Goal: Book appointment/travel/reservation

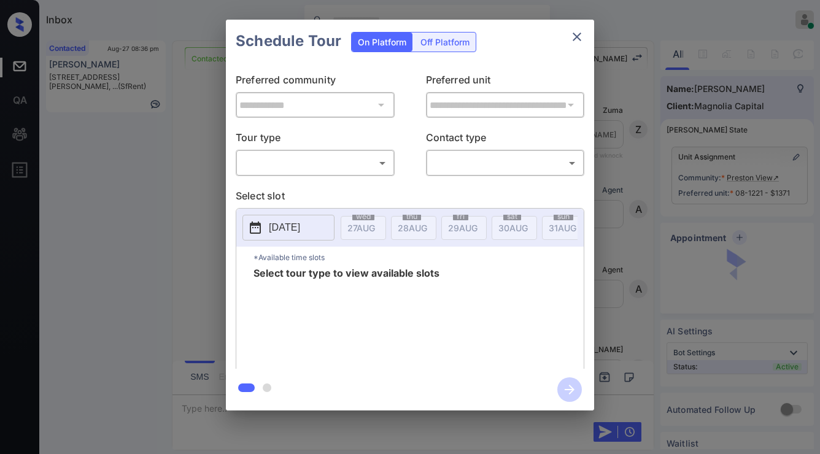
click at [368, 160] on body "Inbox Jezcil Usanastre Online Set yourself offline Set yourself on break Profil…" at bounding box center [410, 227] width 820 height 454
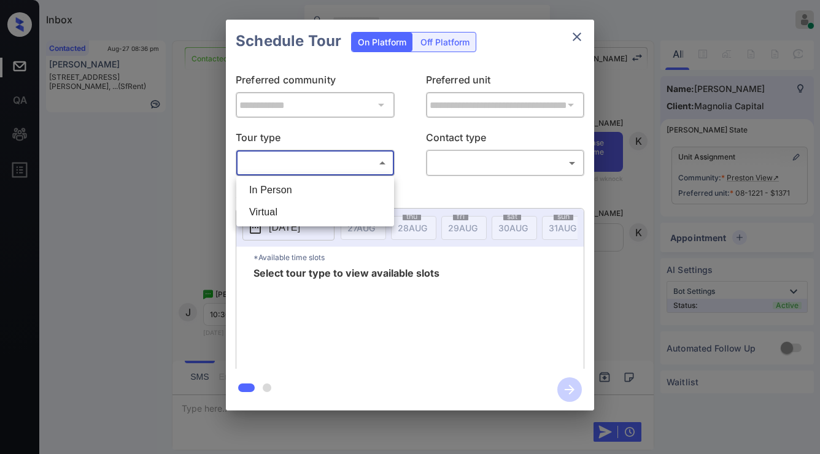
drag, startPoint x: 368, startPoint y: 160, endPoint x: 349, endPoint y: 184, distance: 31.4
click at [349, 185] on li "In Person" at bounding box center [315, 190] width 152 height 22
type input "********"
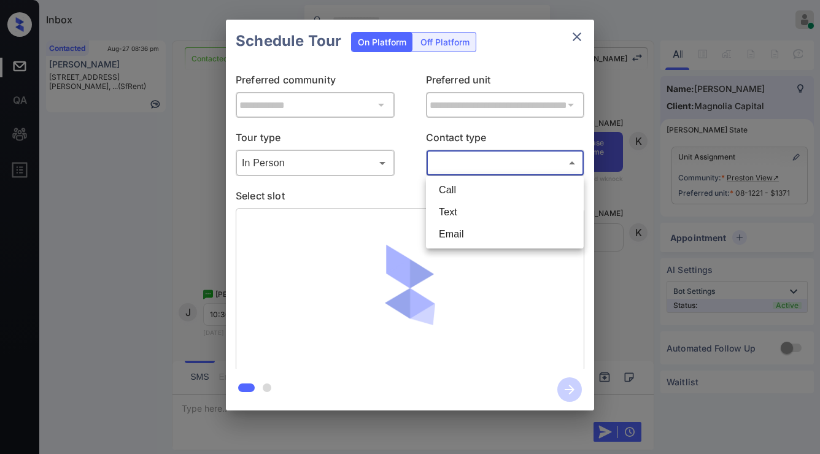
drag, startPoint x: 447, startPoint y: 172, endPoint x: 449, endPoint y: 200, distance: 28.3
click at [447, 173] on body "Inbox Jezcil Usanastre Online Set yourself offline Set yourself on break Profil…" at bounding box center [410, 227] width 820 height 454
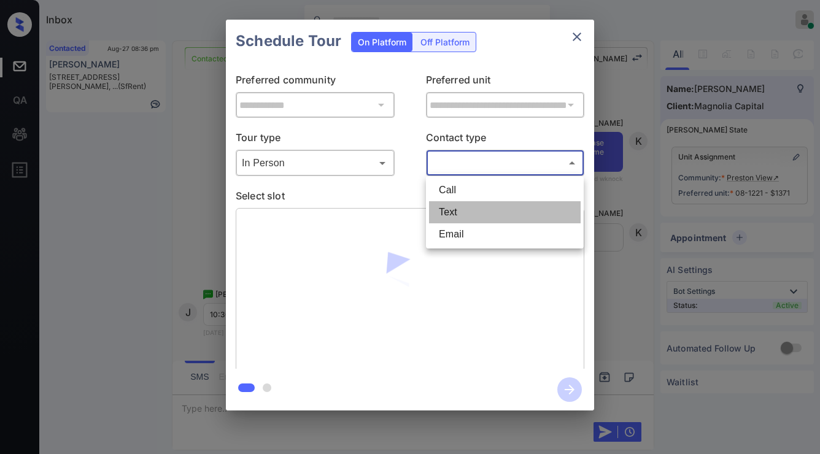
click at [454, 214] on li "Text" at bounding box center [505, 212] width 152 height 22
type input "****"
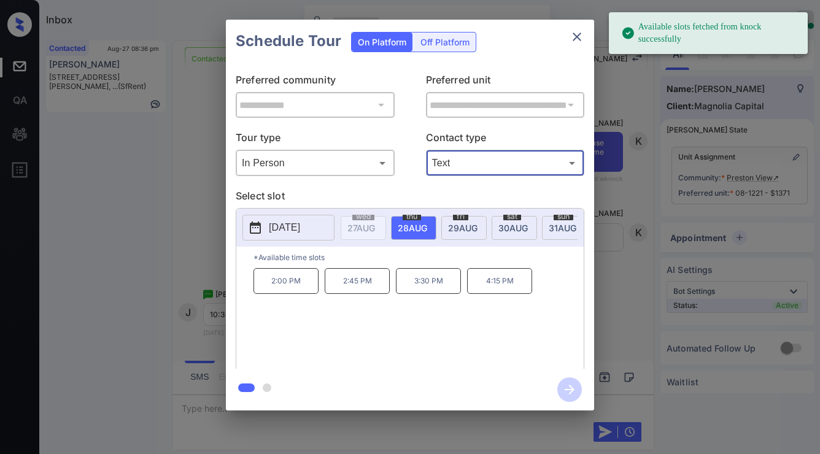
click at [510, 233] on div "sat 30 AUG" at bounding box center [514, 228] width 45 height 24
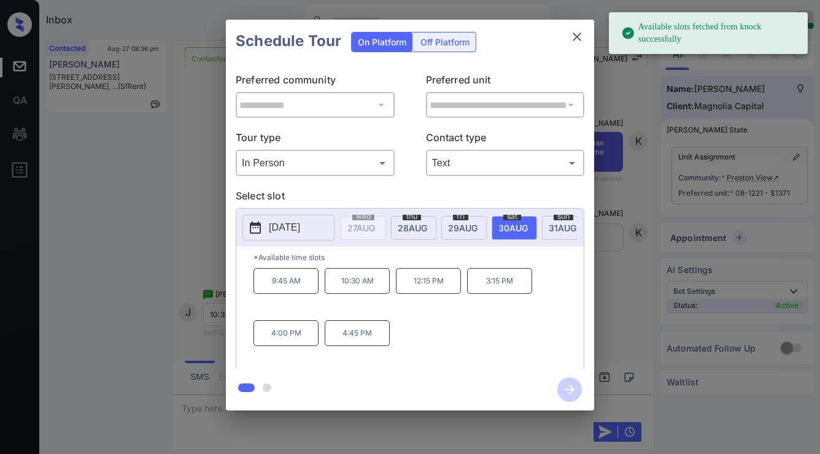
click at [139, 297] on div "**********" at bounding box center [410, 215] width 820 height 430
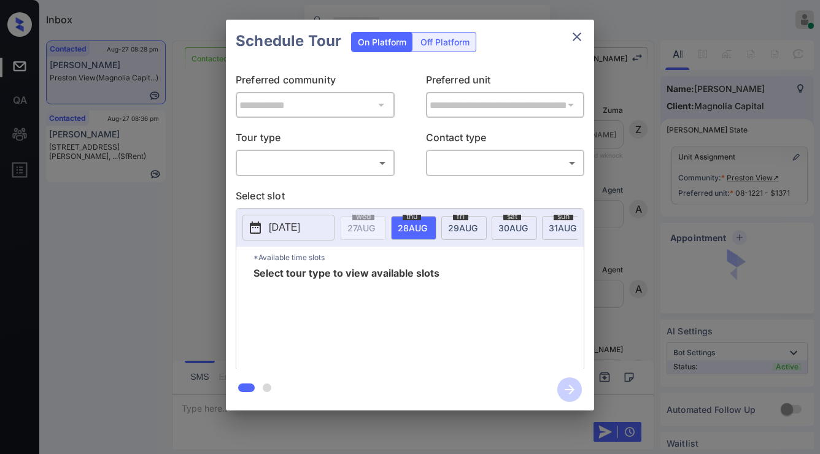
scroll to position [1361, 0]
click at [323, 171] on body "Inbox Jezcil Usanastre Online Set yourself offline Set yourself on break Profil…" at bounding box center [410, 227] width 820 height 454
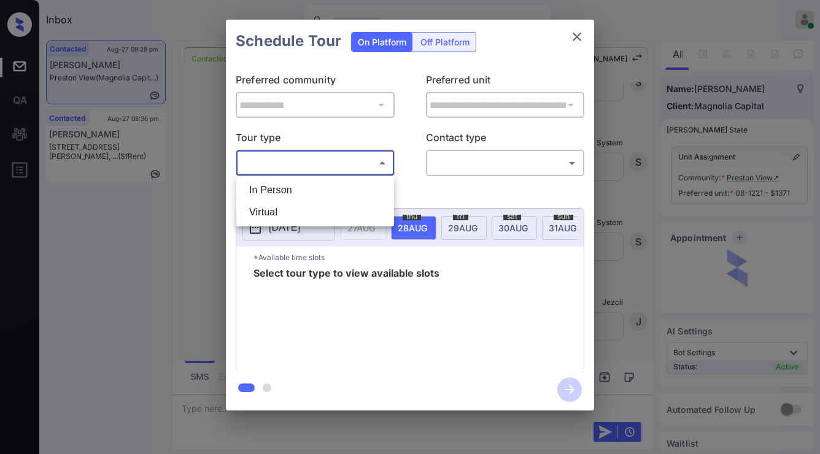
click at [329, 187] on li "In Person" at bounding box center [315, 190] width 152 height 22
type input "********"
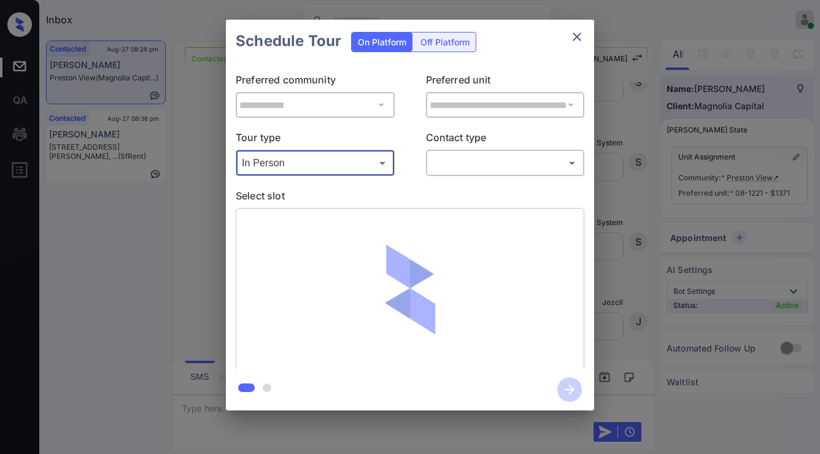
click at [456, 165] on body "Inbox Jezcil Usanastre Online Set yourself offline Set yourself on break Profil…" at bounding box center [410, 227] width 820 height 454
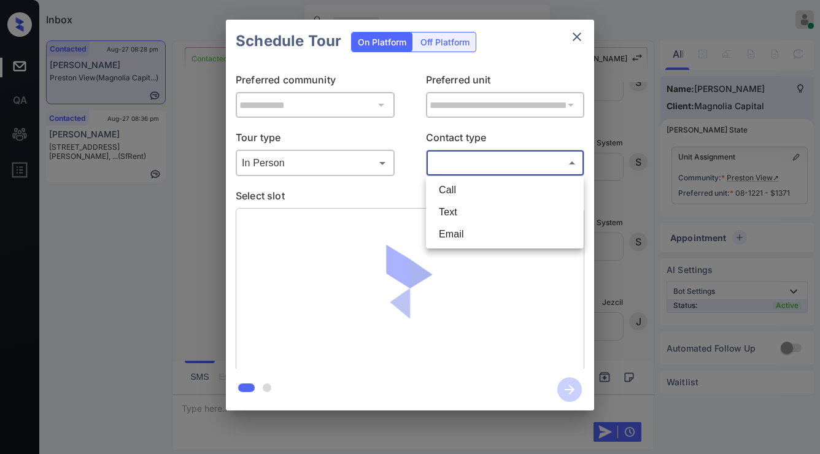
click at [472, 215] on li "Text" at bounding box center [505, 212] width 152 height 22
type input "****"
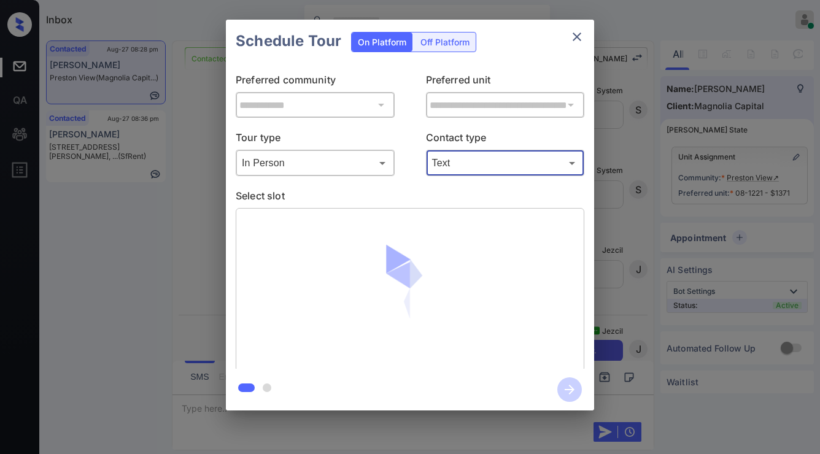
scroll to position [1434, 0]
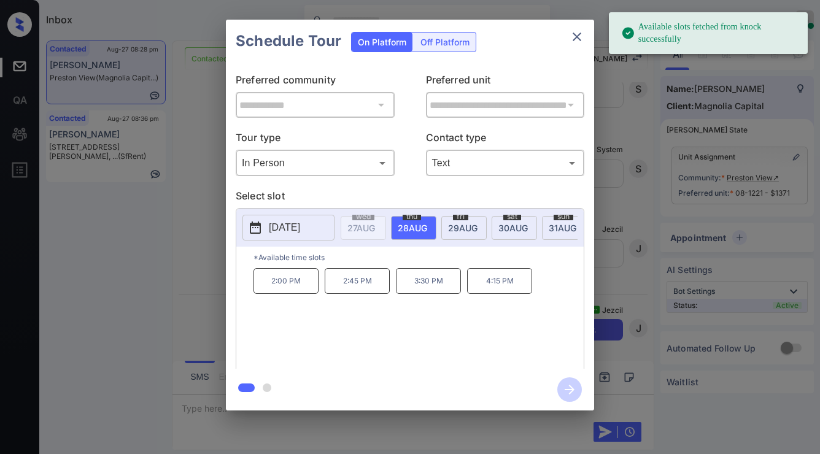
click at [494, 229] on div "[DATE]" at bounding box center [514, 228] width 45 height 24
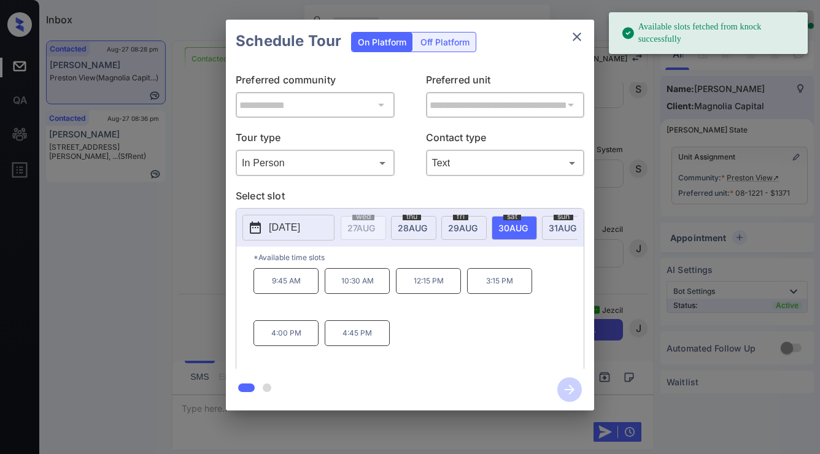
click at [386, 286] on p "10:30 AM" at bounding box center [357, 281] width 65 height 26
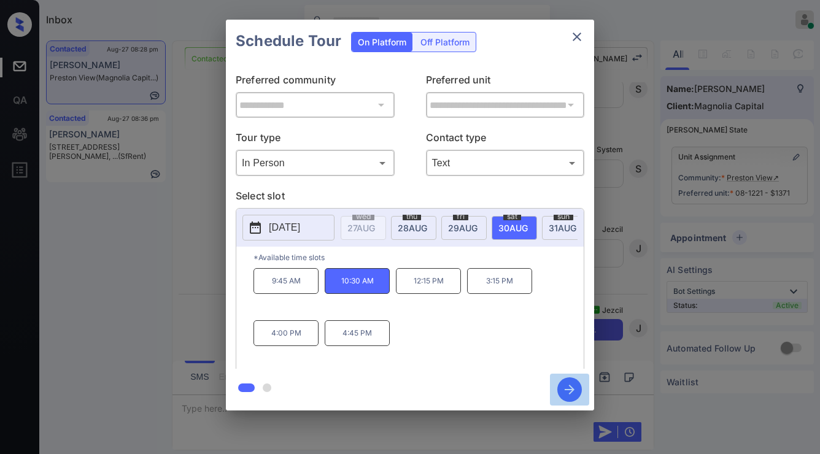
click at [574, 395] on icon "button" at bounding box center [569, 390] width 25 height 25
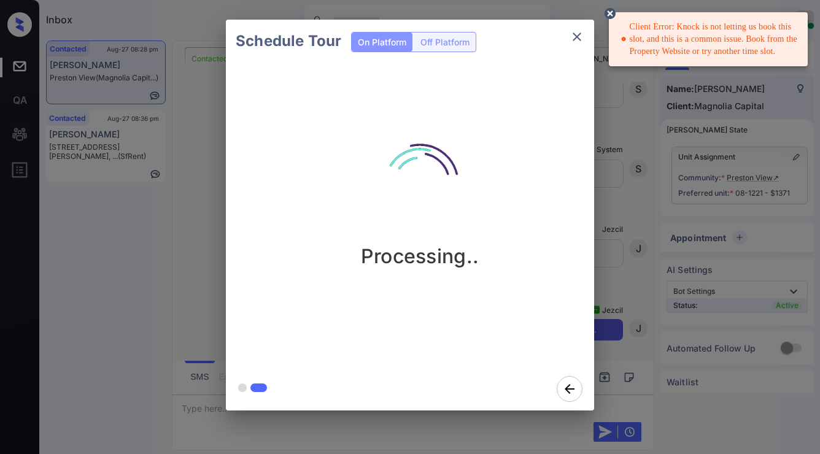
click button "button" at bounding box center [569, 389] width 39 height 33
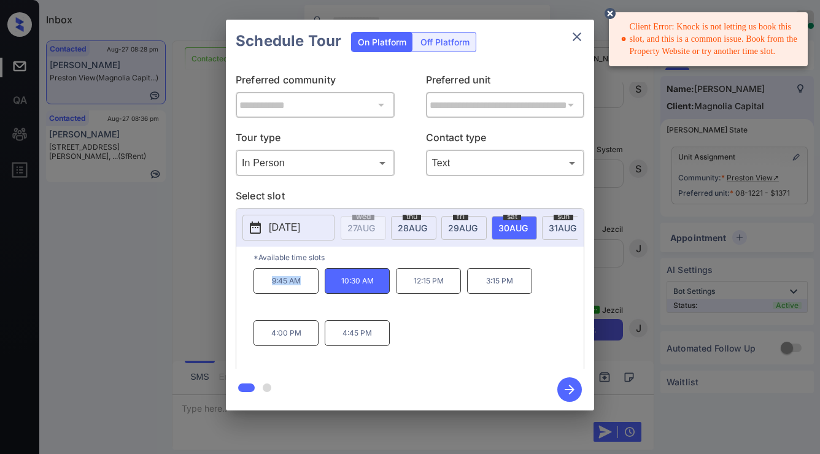
drag, startPoint x: 250, startPoint y: 291, endPoint x: 311, endPoint y: 295, distance: 60.9
click at [315, 297] on div "*Available time slots 9:45 AM 10:30 AM 12:15 PM 3:15 PM 4:00 PM 4:45 PM" at bounding box center [409, 310] width 347 height 126
copy p "9:45 AM"
drag, startPoint x: 406, startPoint y: 292, endPoint x: 445, endPoint y: 289, distance: 38.8
click at [446, 289] on p "12:15 PM" at bounding box center [428, 281] width 65 height 26
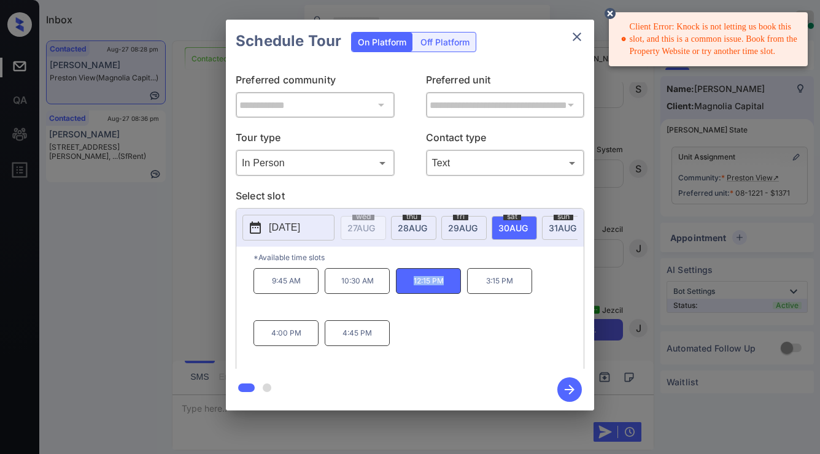
copy p "12:15 PM"
click at [570, 37] on icon "close" at bounding box center [577, 36] width 15 height 15
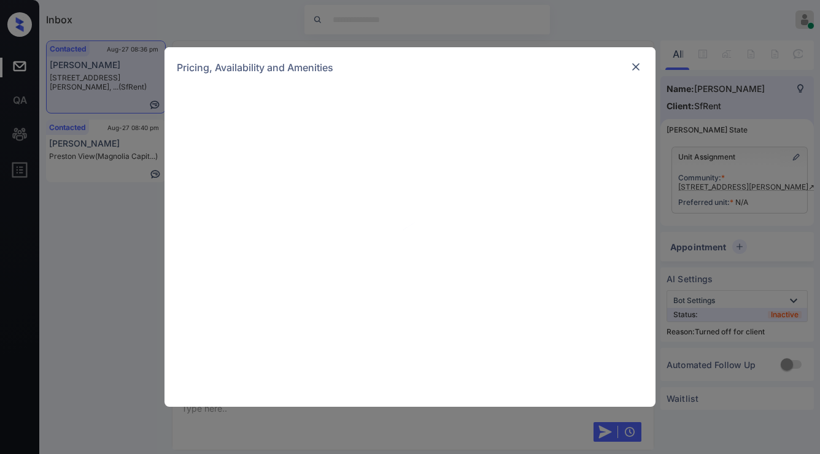
scroll to position [2385, 0]
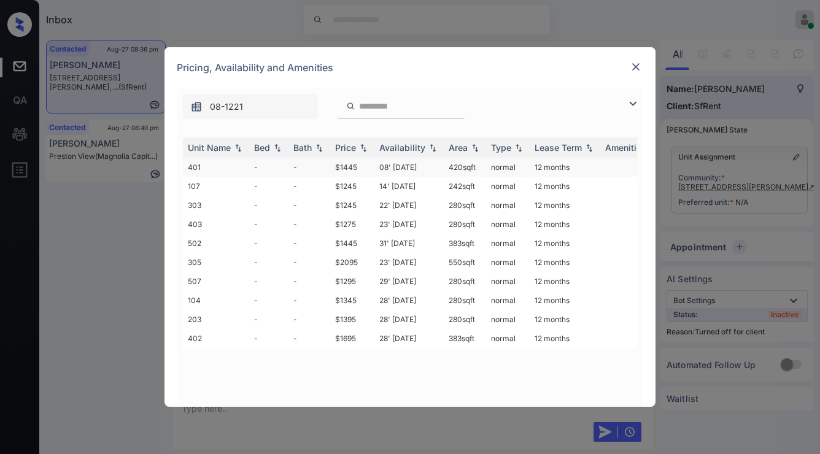
click at [309, 167] on td "-" at bounding box center [310, 167] width 42 height 19
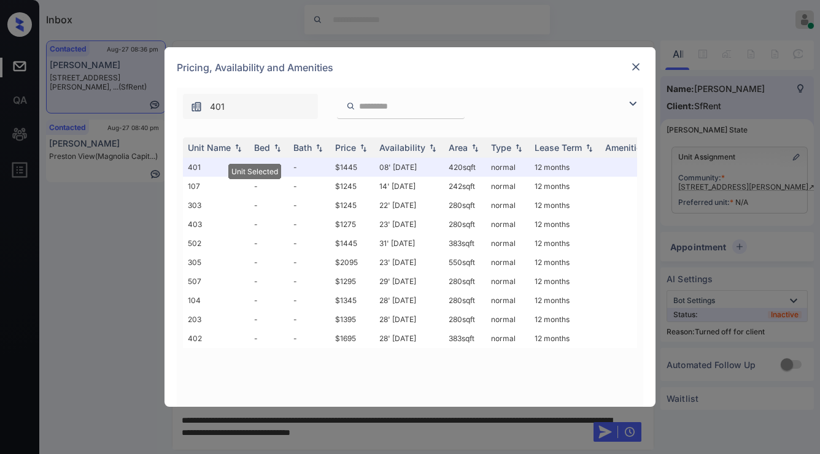
click at [634, 68] on img at bounding box center [636, 67] width 12 height 12
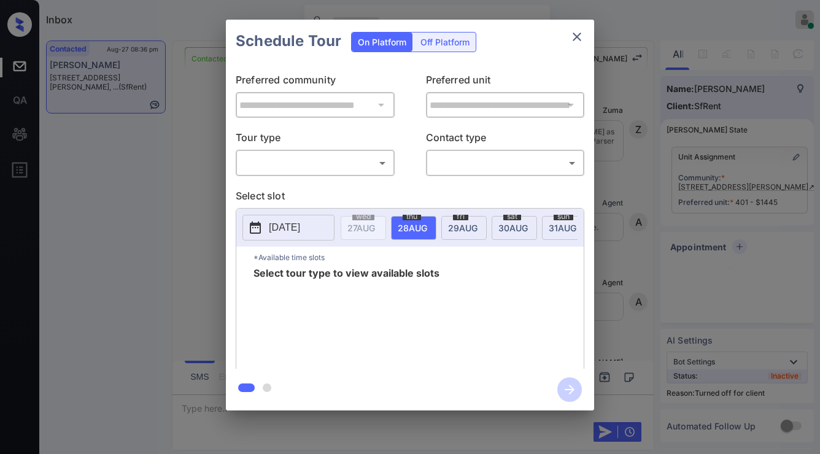
scroll to position [2526, 0]
click at [467, 45] on div "Off Platform" at bounding box center [444, 42] width 61 height 19
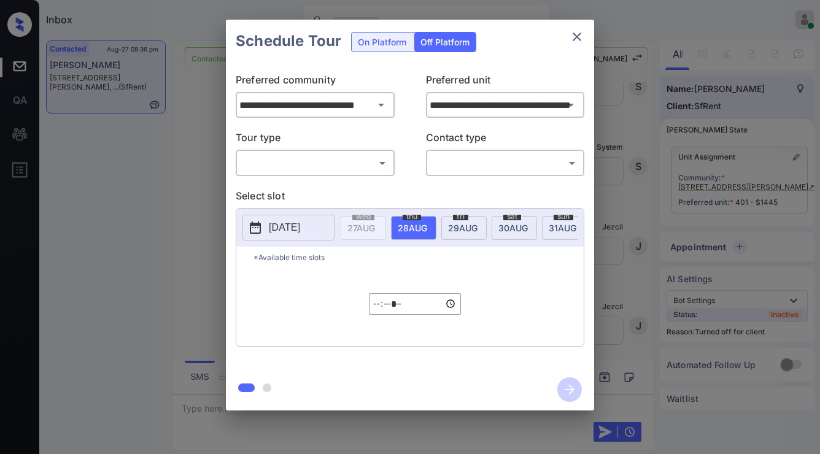
click at [368, 155] on body "Inbox Jezcil Usanastre Online Set yourself offline Set yourself on break Profil…" at bounding box center [410, 227] width 820 height 454
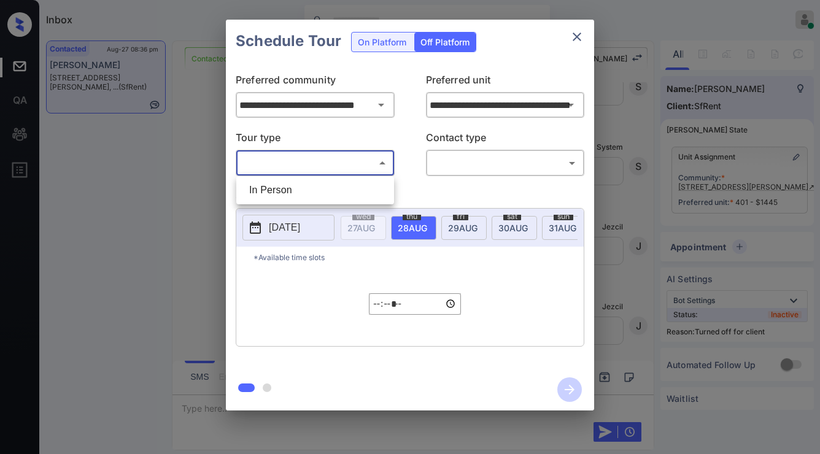
click at [359, 181] on li "In Person" at bounding box center [315, 190] width 152 height 22
type input "********"
click at [424, 161] on div "Tour type In Person ******** ​ Contact type ​ ​" at bounding box center [410, 153] width 349 height 46
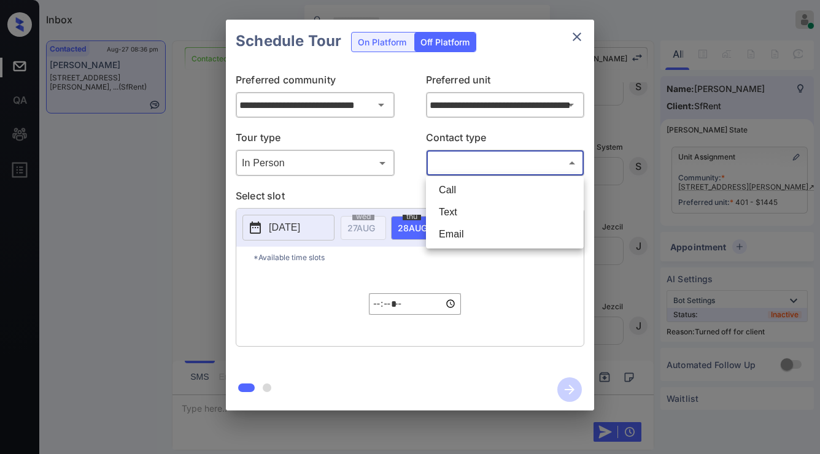
click at [435, 165] on body "Inbox Jezcil Usanastre Online Set yourself offline Set yourself on break Profil…" at bounding box center [410, 227] width 820 height 454
click at [443, 210] on li "Text" at bounding box center [505, 212] width 152 height 22
type input "****"
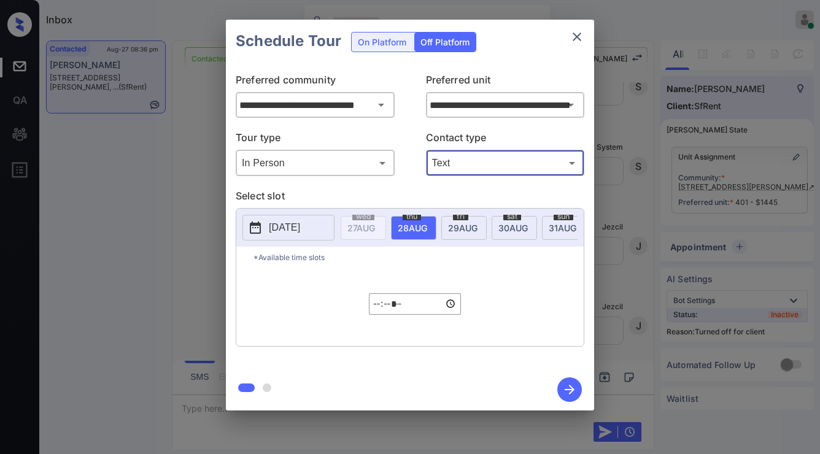
click at [320, 220] on button "2025-08-27" at bounding box center [289, 228] width 92 height 26
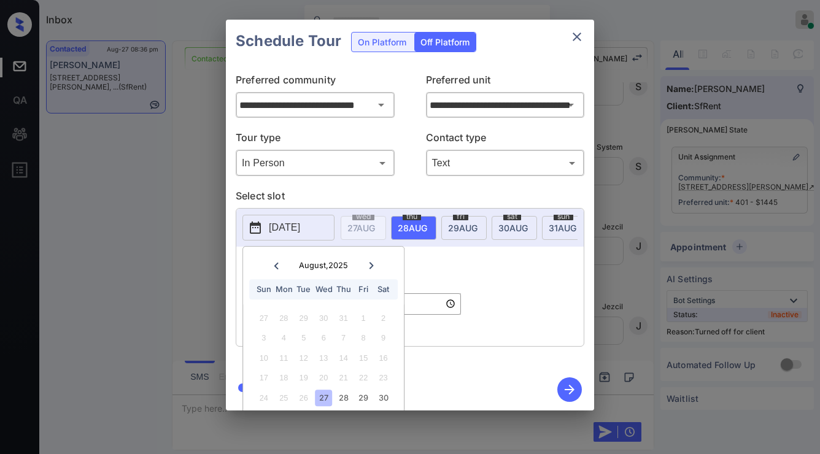
drag, startPoint x: 437, startPoint y: 291, endPoint x: 430, endPoint y: 297, distance: 9.2
click at [435, 292] on div "***** ​" at bounding box center [415, 304] width 92 height 72
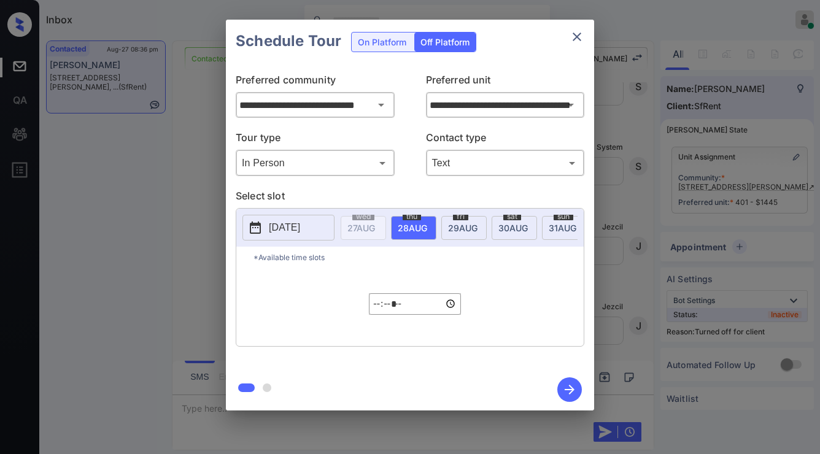
click at [382, 308] on input "*****" at bounding box center [415, 303] width 92 height 21
type input "*****"
click at [573, 391] on icon "button" at bounding box center [569, 390] width 25 height 25
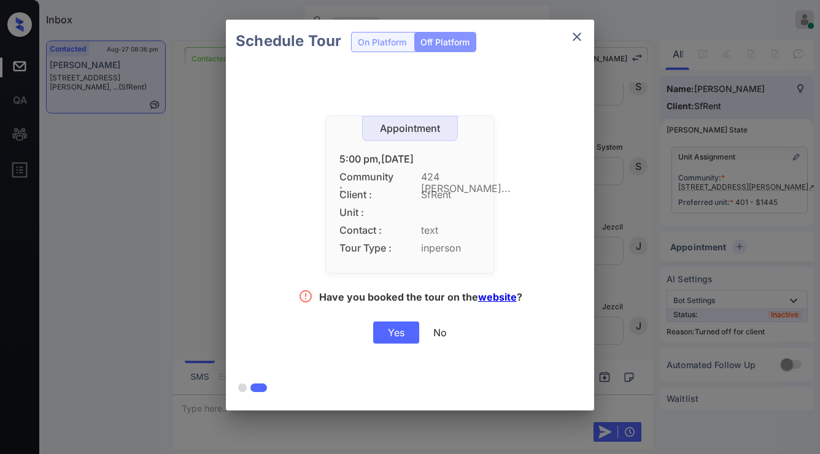
click at [405, 333] on div "Yes" at bounding box center [396, 333] width 46 height 22
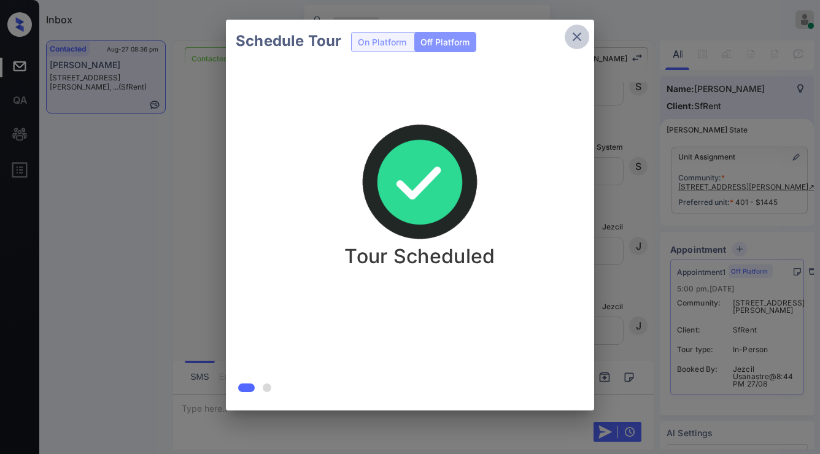
click at [577, 39] on icon "close" at bounding box center [577, 36] width 15 height 15
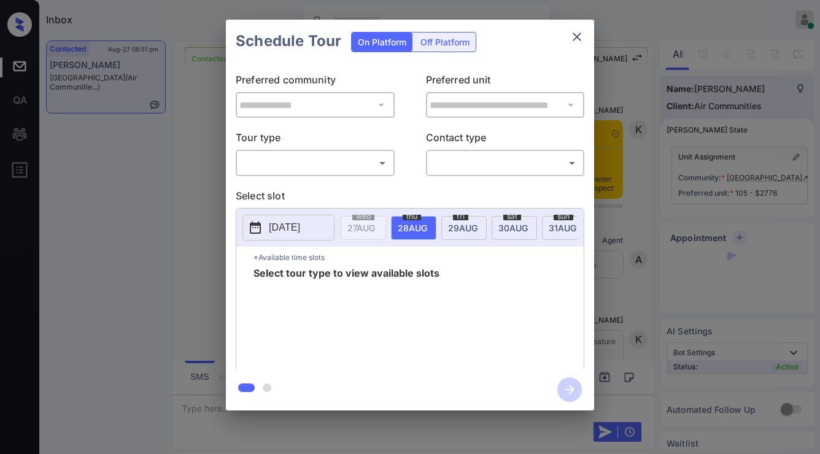
scroll to position [447, 0]
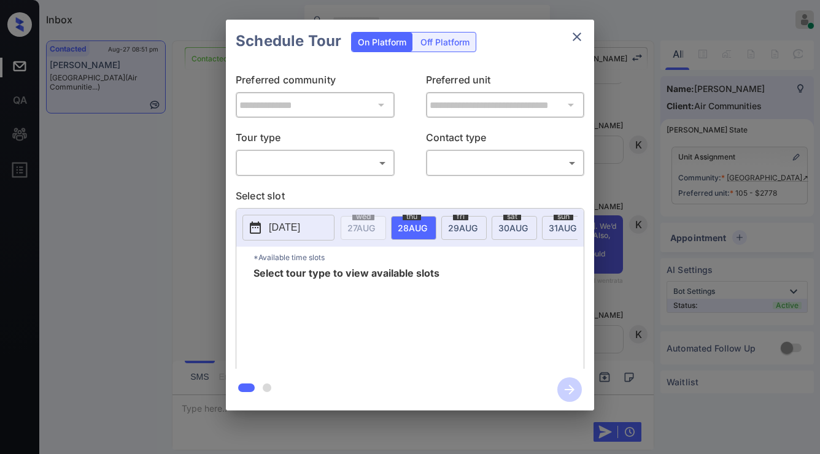
click at [356, 161] on body "Inbox Jezcil Usanastre Online Set yourself offline Set yourself on break Profil…" at bounding box center [410, 227] width 820 height 454
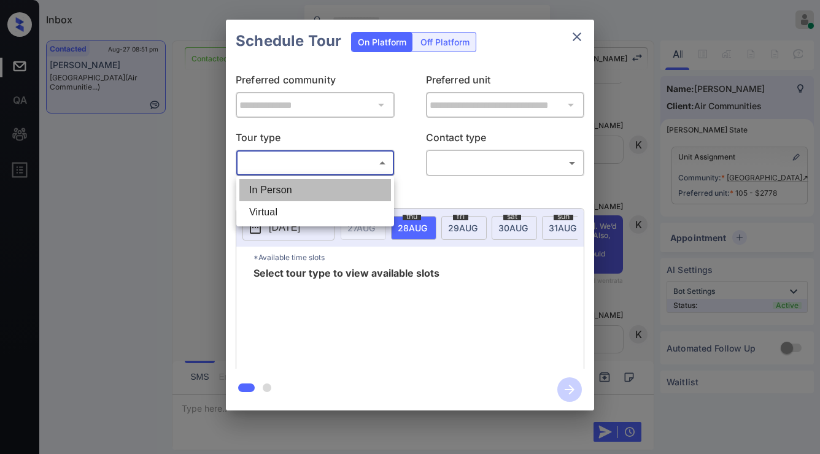
click at [341, 187] on li "In Person" at bounding box center [315, 190] width 152 height 22
type input "********"
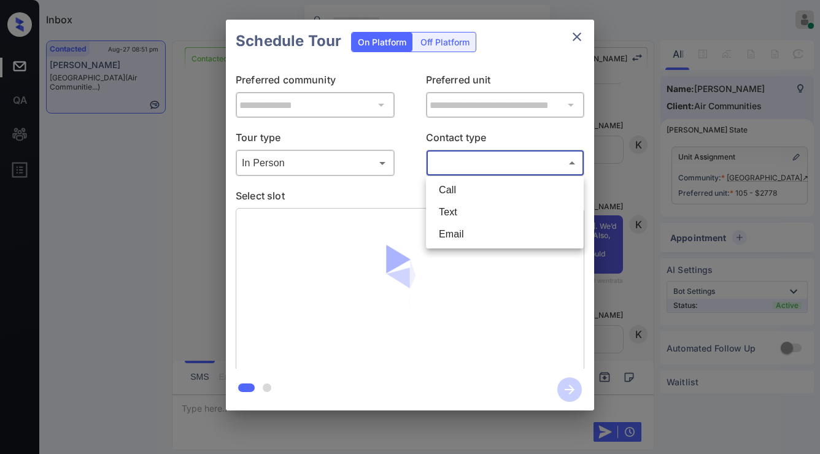
drag, startPoint x: 442, startPoint y: 162, endPoint x: 446, endPoint y: 200, distance: 37.7
click at [442, 163] on body "Inbox Jezcil Usanastre Online Set yourself offline Set yourself on break Profil…" at bounding box center [410, 227] width 820 height 454
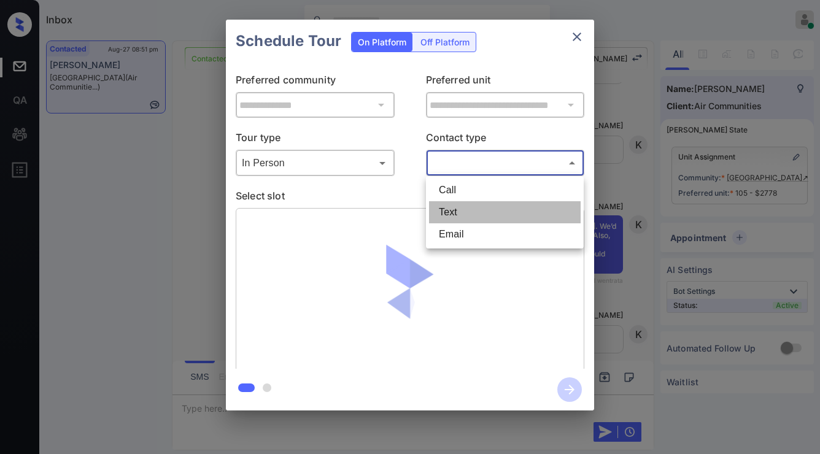
click at [449, 219] on li "Text" at bounding box center [505, 212] width 152 height 22
type input "****"
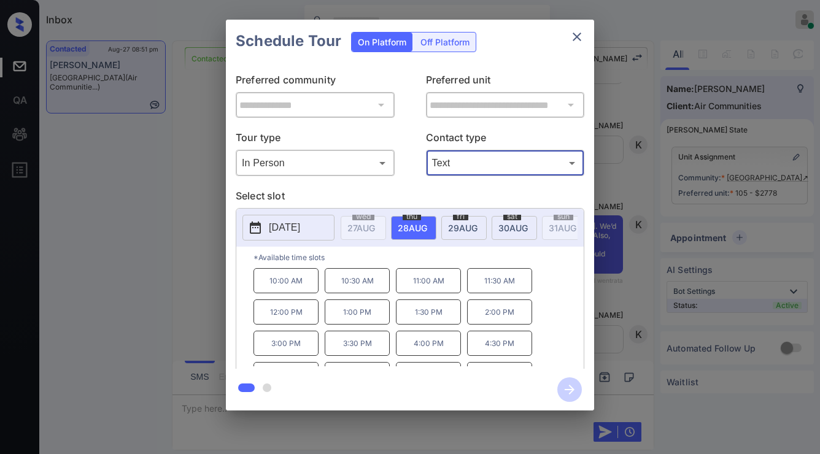
click at [56, 265] on div "**********" at bounding box center [410, 215] width 820 height 430
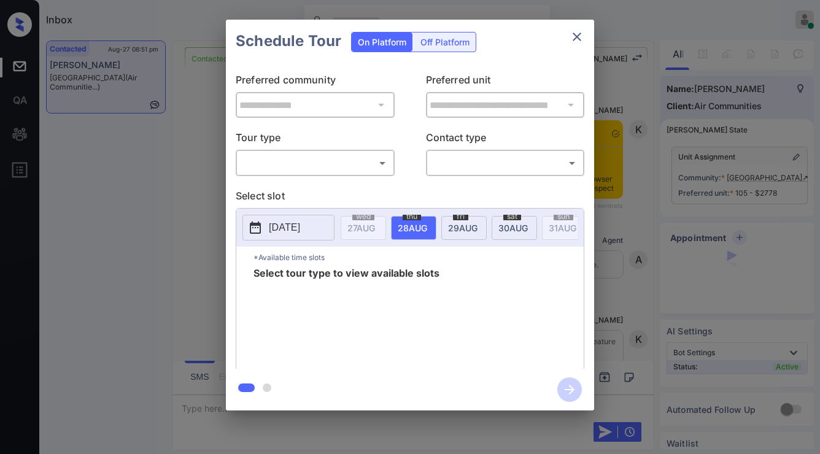
scroll to position [950, 0]
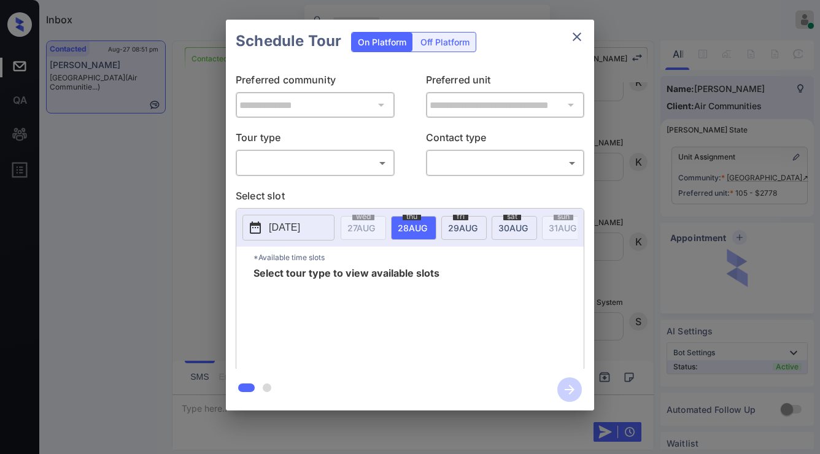
click at [308, 174] on div "​ ​" at bounding box center [315, 163] width 159 height 26
click at [309, 165] on body "Inbox Jezcil Usanastre Online Set yourself offline Set yourself on break Profil…" at bounding box center [410, 227] width 820 height 454
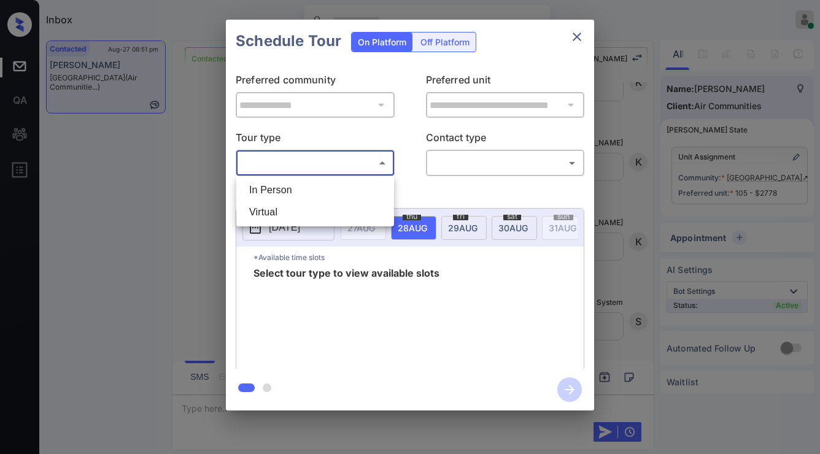
click at [307, 193] on li "In Person" at bounding box center [315, 190] width 152 height 22
type input "********"
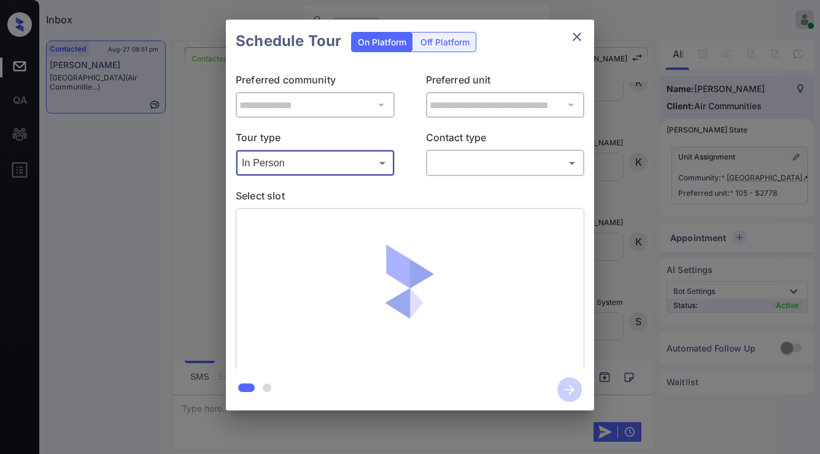
click at [457, 159] on body "Inbox Jezcil Usanastre Online Set yourself offline Set yourself on break Profil…" at bounding box center [410, 227] width 820 height 454
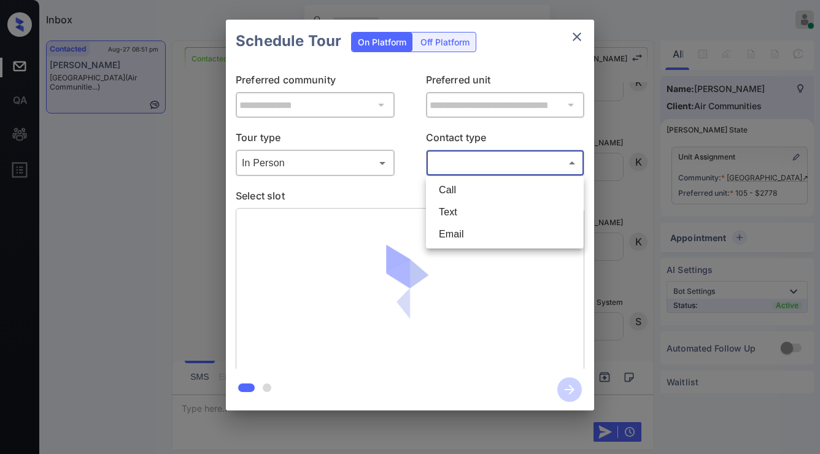
click at [461, 214] on li "Text" at bounding box center [505, 212] width 152 height 22
type input "****"
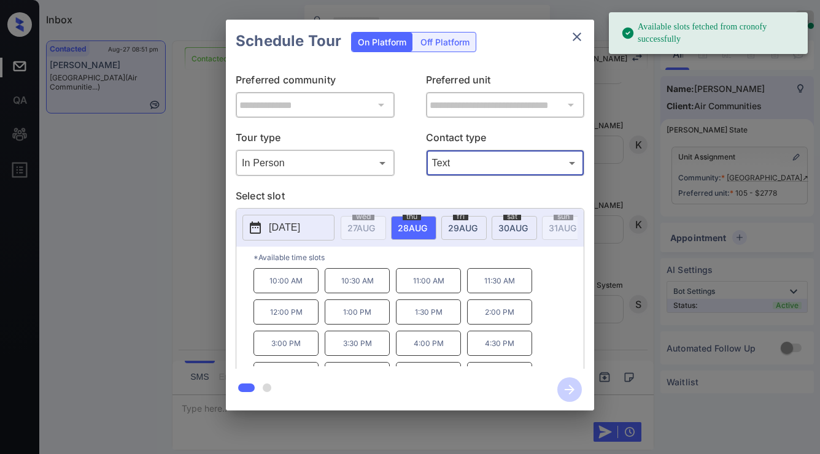
click at [303, 352] on p "3:00 PM" at bounding box center [286, 343] width 65 height 25
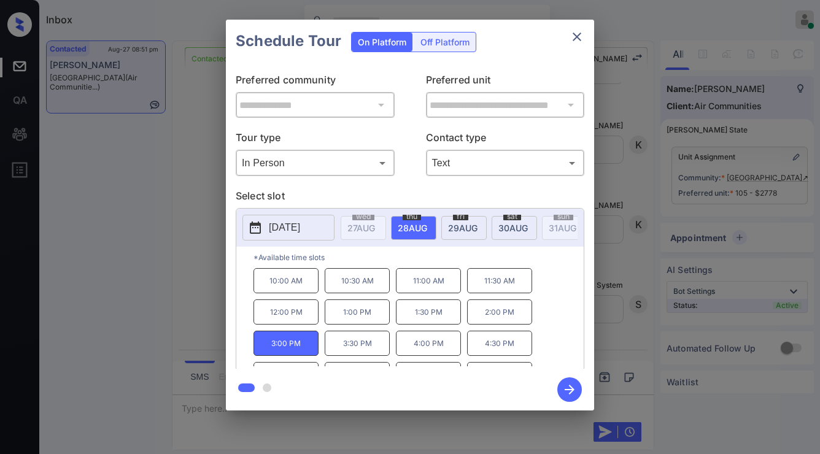
click at [572, 392] on icon "button" at bounding box center [570, 390] width 10 height 10
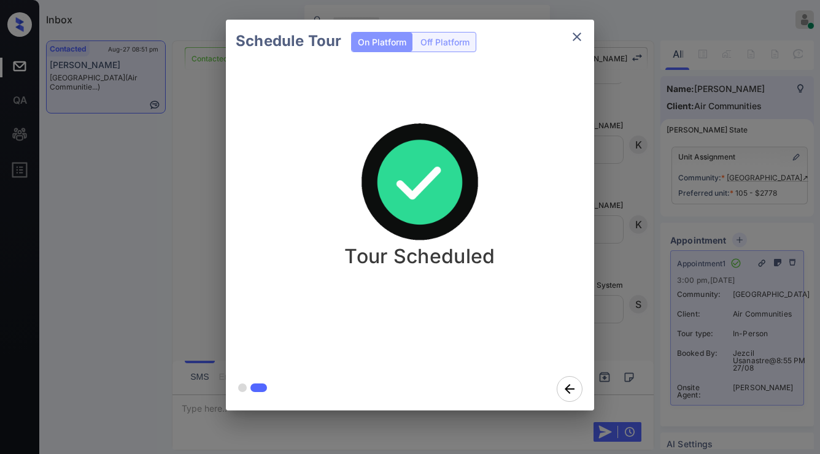
click at [133, 268] on div "Schedule Tour On Platform Off Platform Tour Scheduled" at bounding box center [410, 215] width 820 height 430
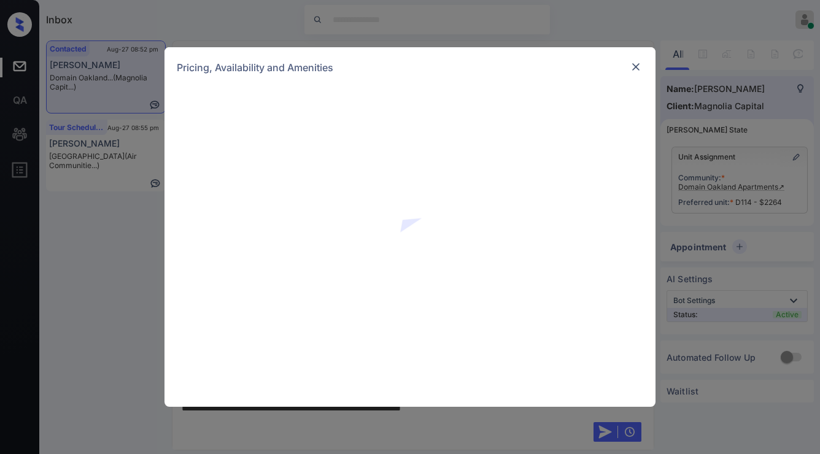
scroll to position [836, 0]
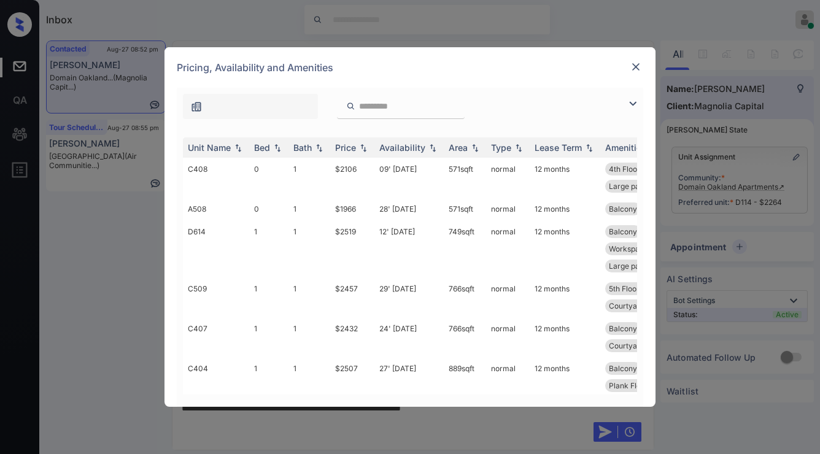
click at [634, 101] on img at bounding box center [633, 103] width 15 height 15
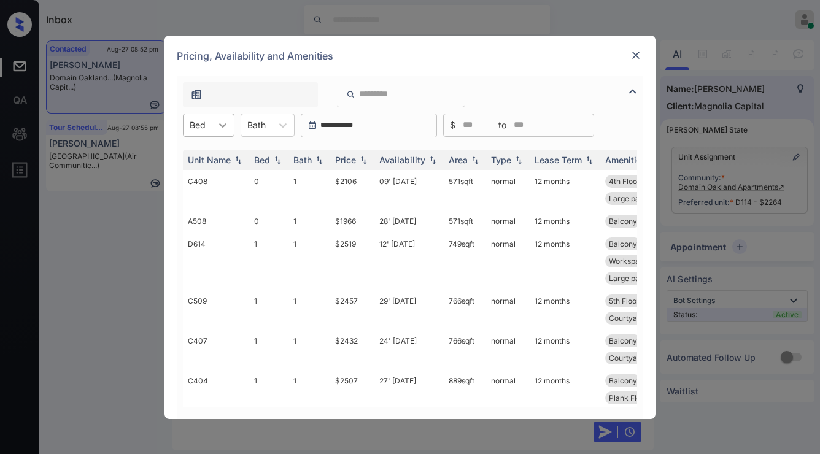
click at [231, 125] on div "Bed" at bounding box center [209, 125] width 52 height 23
click at [211, 169] on div "1" at bounding box center [209, 177] width 52 height 22
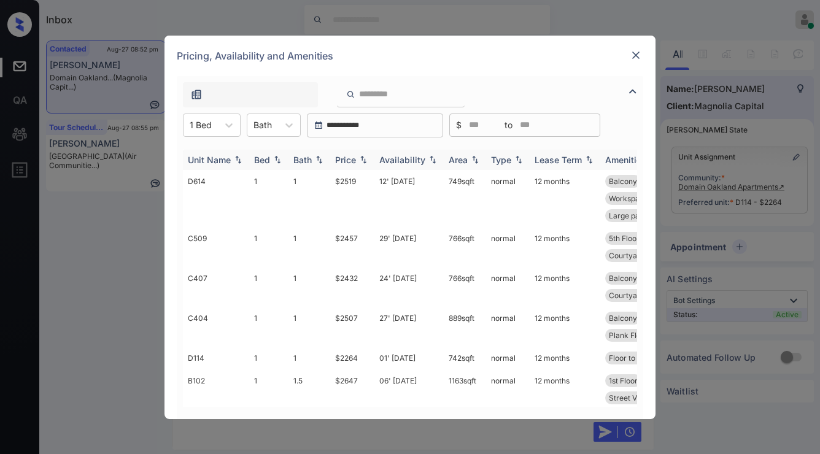
click at [361, 161] on img at bounding box center [363, 159] width 12 height 9
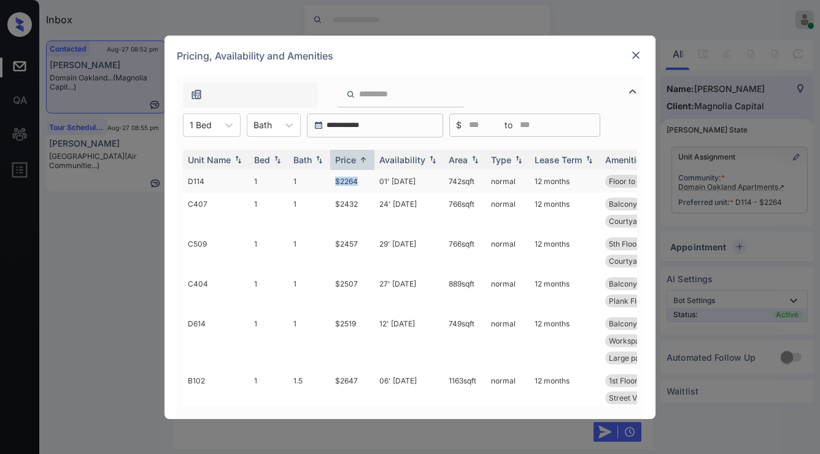
drag, startPoint x: 330, startPoint y: 182, endPoint x: 358, endPoint y: 187, distance: 28.7
click at [358, 187] on tr "D114 1 1 $2264 01' [DATE] 742 sqft normal 12 months Floor to Ceilin... Plank Fl…" at bounding box center [504, 181] width 642 height 23
copy tr "$2264"
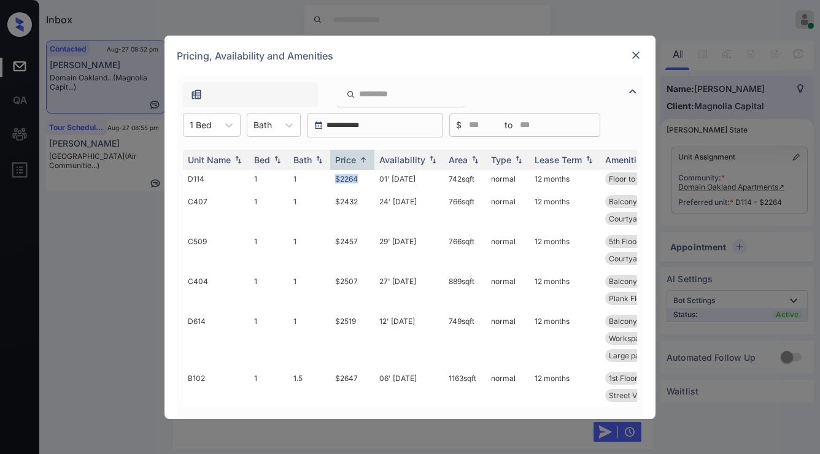
click at [636, 50] on img at bounding box center [636, 55] width 12 height 12
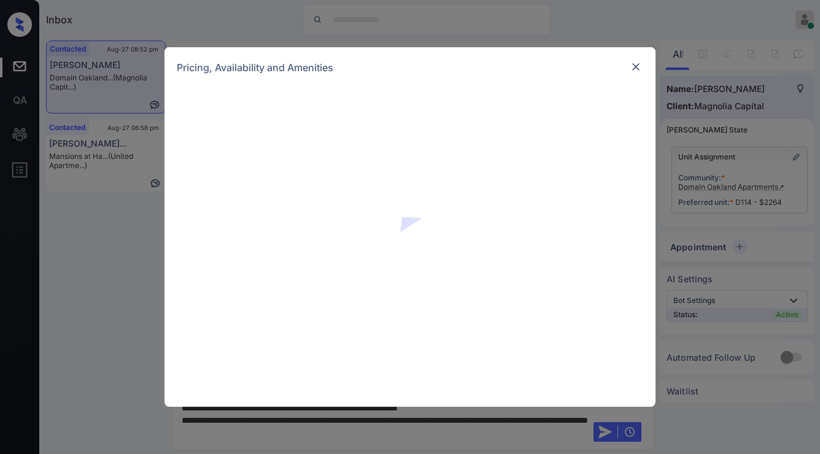
scroll to position [302, 0]
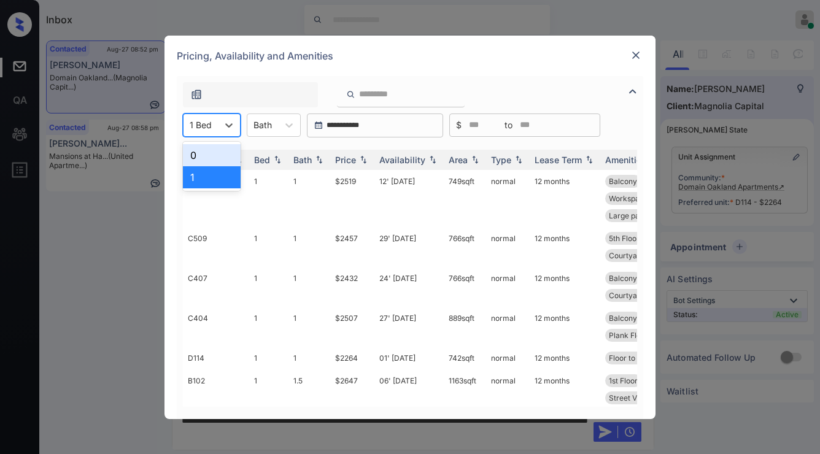
click at [201, 126] on div at bounding box center [201, 124] width 22 height 13
click at [199, 160] on div "0" at bounding box center [212, 155] width 58 height 22
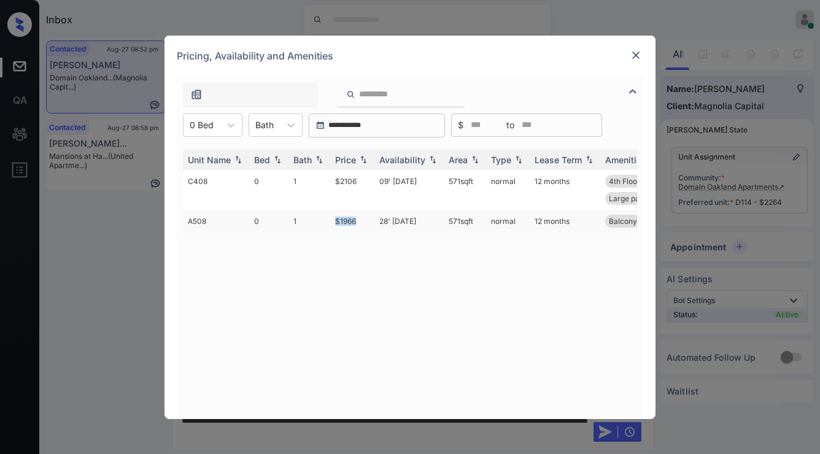
drag, startPoint x: 336, startPoint y: 222, endPoint x: 363, endPoint y: 226, distance: 28.0
click at [363, 226] on td "$1966" at bounding box center [352, 221] width 44 height 23
copy td "$1966"
click at [636, 52] on img at bounding box center [636, 55] width 12 height 12
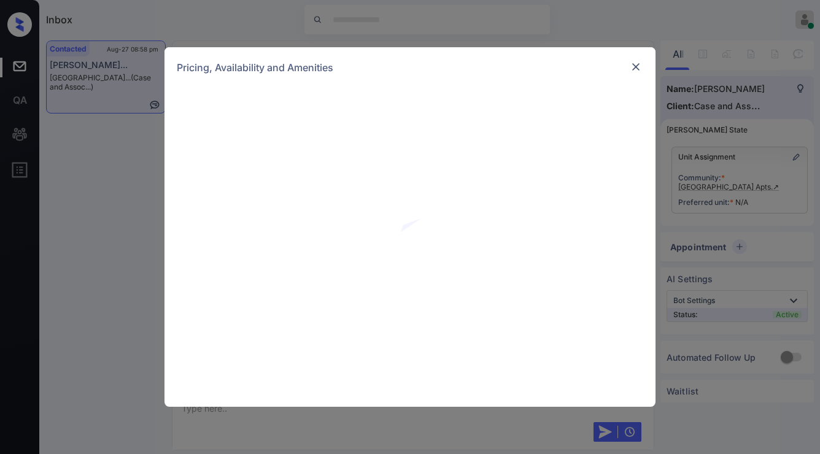
scroll to position [1744, 0]
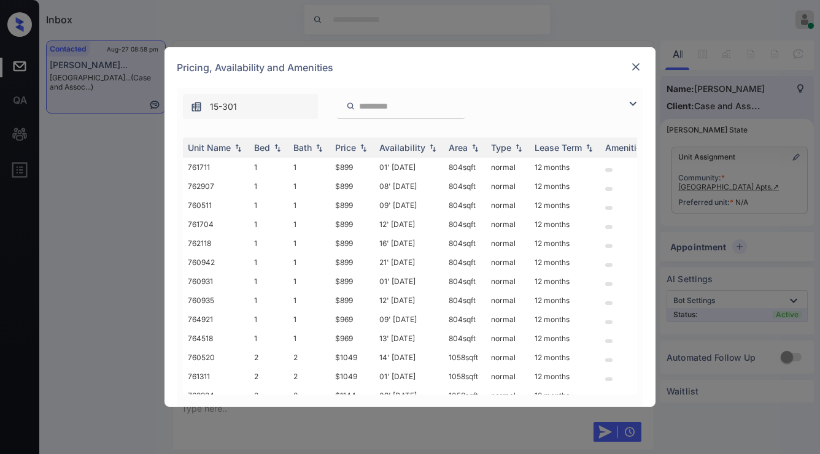
click at [635, 106] on img at bounding box center [633, 103] width 15 height 15
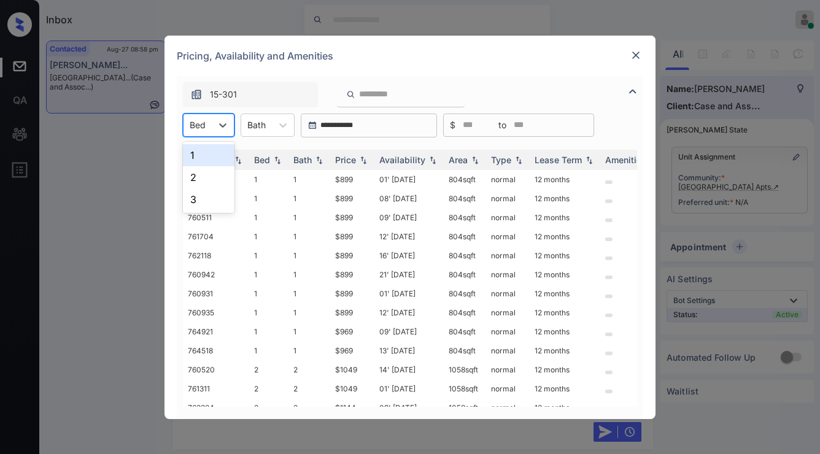
click at [196, 128] on div at bounding box center [198, 124] width 16 height 13
click at [201, 153] on div "1" at bounding box center [209, 155] width 52 height 22
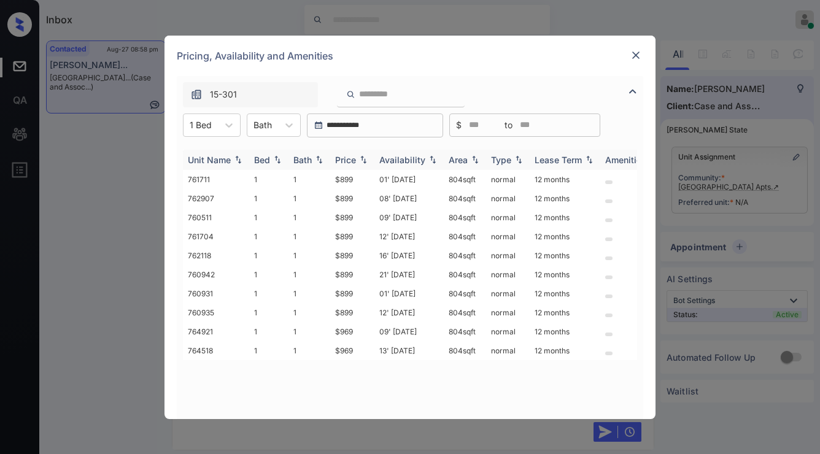
click at [363, 158] on img at bounding box center [363, 159] width 12 height 9
drag, startPoint x: 333, startPoint y: 182, endPoint x: 373, endPoint y: 177, distance: 39.6
click at [373, 177] on td "$899" at bounding box center [352, 179] width 44 height 19
copy td "$899"
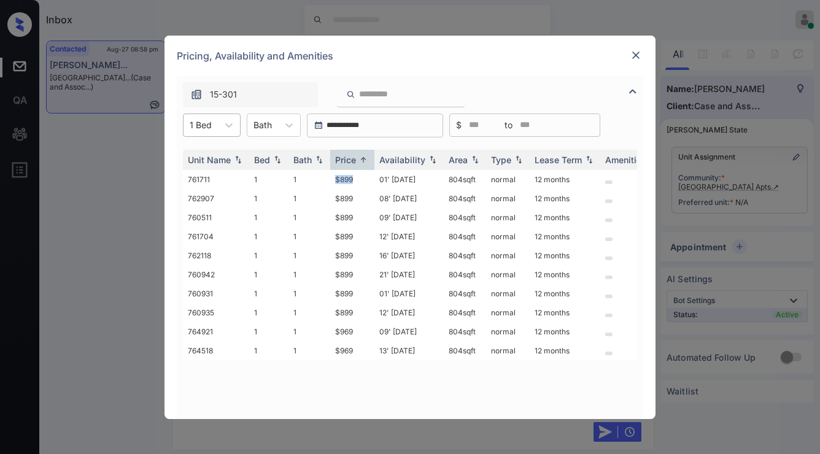
click at [210, 130] on div at bounding box center [201, 124] width 22 height 13
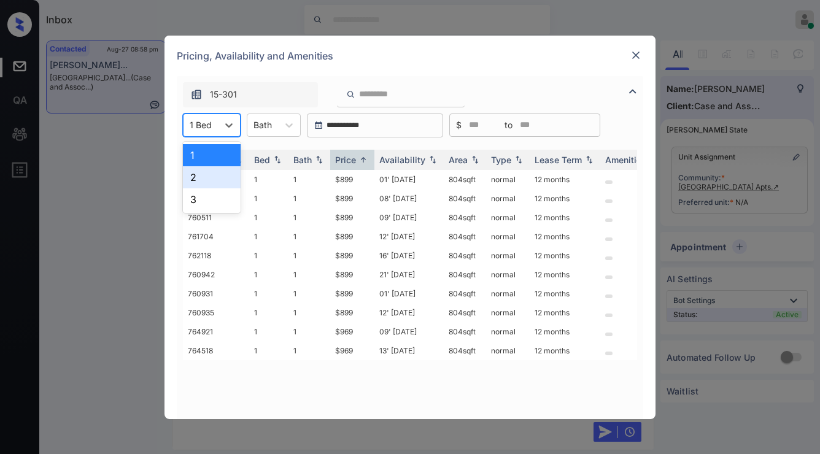
click at [208, 174] on div "2" at bounding box center [212, 177] width 58 height 22
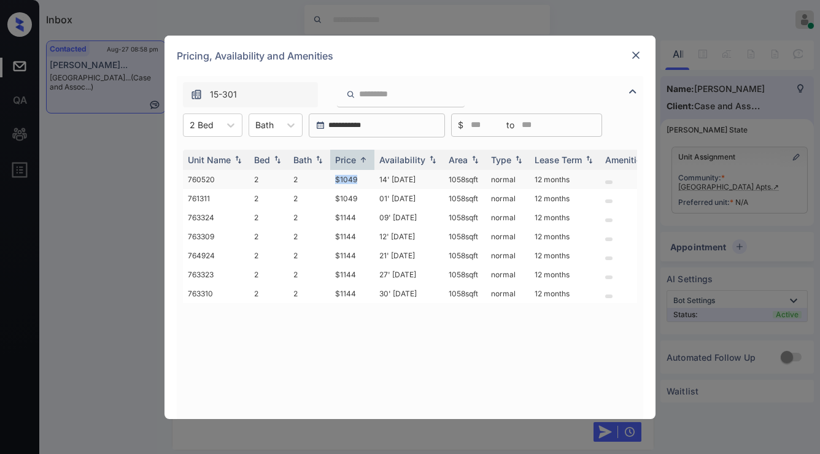
drag, startPoint x: 330, startPoint y: 180, endPoint x: 361, endPoint y: 185, distance: 31.1
click at [361, 185] on td "$1049" at bounding box center [352, 179] width 44 height 19
copy td "$1049"
click at [634, 55] on img at bounding box center [636, 55] width 12 height 12
